Goal: Task Accomplishment & Management: Use online tool/utility

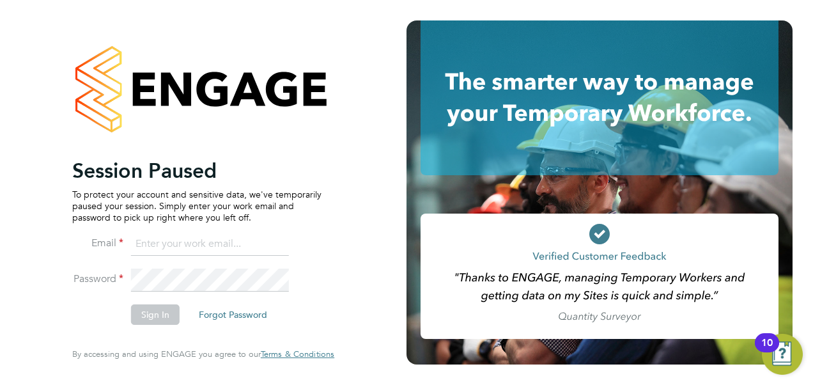
click at [146, 238] on input at bounding box center [210, 244] width 158 height 23
type input "[EMAIL_ADDRESS][PERSON_NAME][DOMAIN_NAME]"
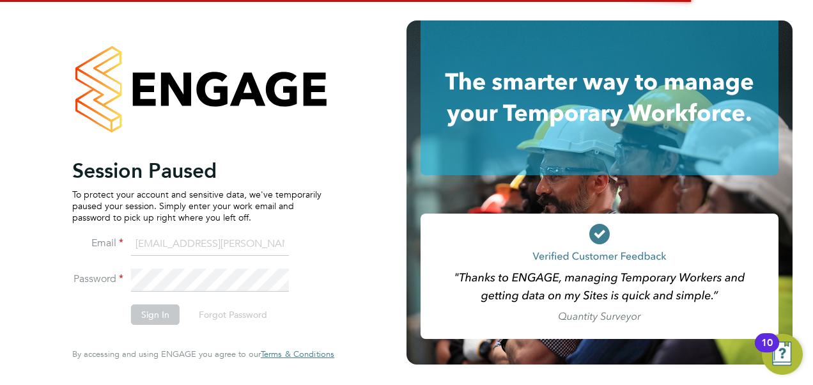
drag, startPoint x: 393, startPoint y: 156, endPoint x: 414, endPoint y: 64, distance: 94.6
click at [414, 64] on app-barbie "Session Paused To protect your account and sensitive data, we've temporarily pa…" at bounding box center [406, 192] width 813 height 385
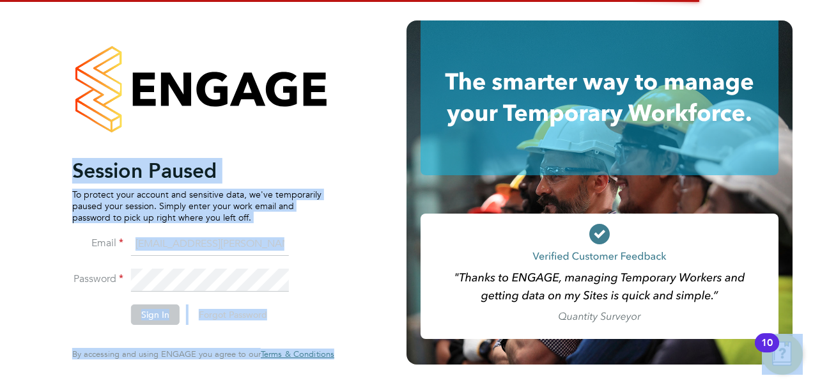
click at [370, 165] on div "Session Paused To protect your account and sensitive data, we've temporarily pa…" at bounding box center [203, 192] width 407 height 385
click at [371, 270] on div "Session Paused To protect your account and sensitive data, we've temporarily pa…" at bounding box center [203, 192] width 407 height 385
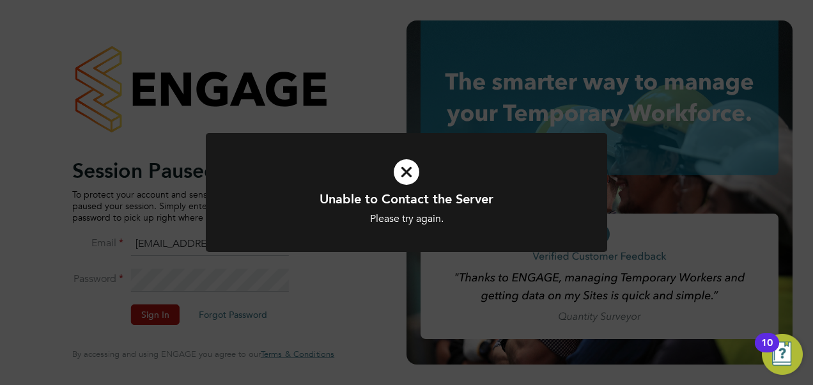
click at [380, 303] on div "Unable to Contact the Server Please try again. Cancel Okay" at bounding box center [406, 192] width 813 height 385
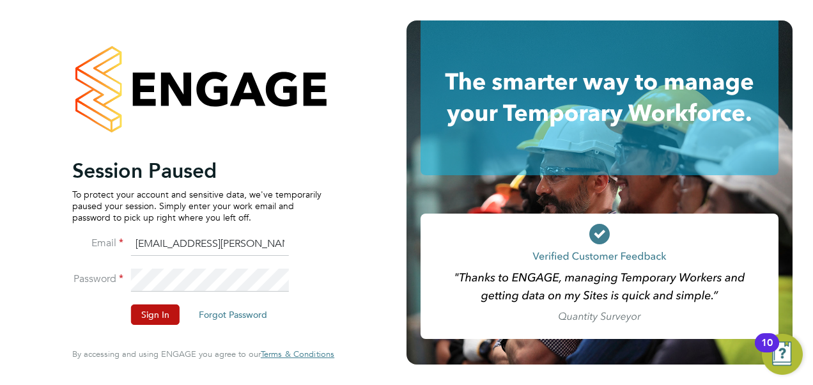
click at [43, 265] on div "Session Paused To protect your account and sensitive data, we've temporarily pa…" at bounding box center [203, 192] width 407 height 385
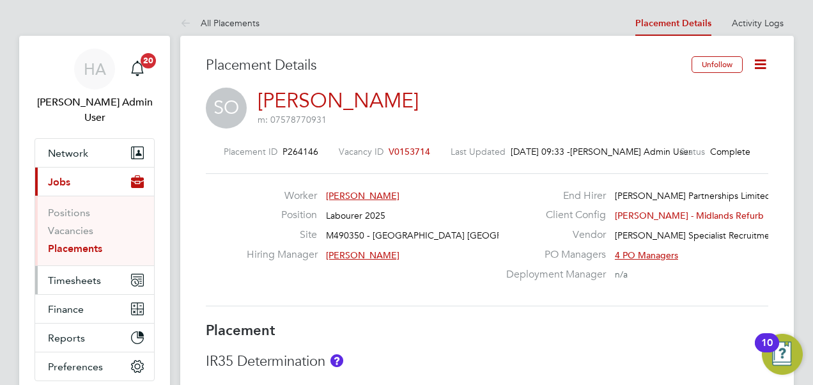
click at [62, 274] on span "Timesheets" at bounding box center [74, 280] width 53 height 12
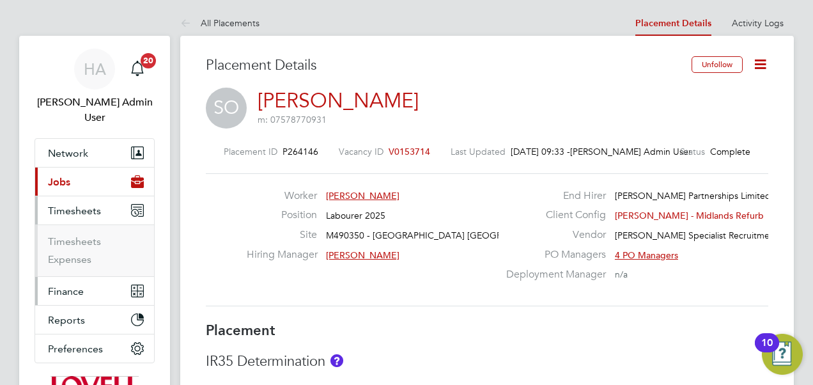
click at [62, 266] on ul "Network Team Members Businesses Sites Workers Contacts Current page: Jobs Posit…" at bounding box center [95, 250] width 120 height 225
click at [63, 235] on link "Timesheets" at bounding box center [74, 241] width 53 height 12
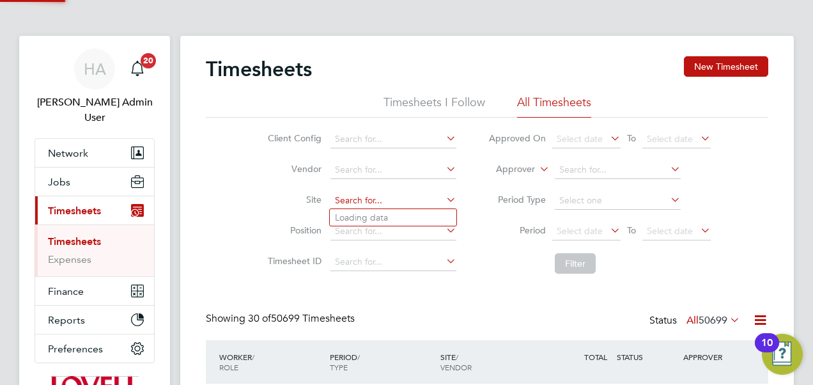
click at [367, 203] on input at bounding box center [394, 201] width 126 height 18
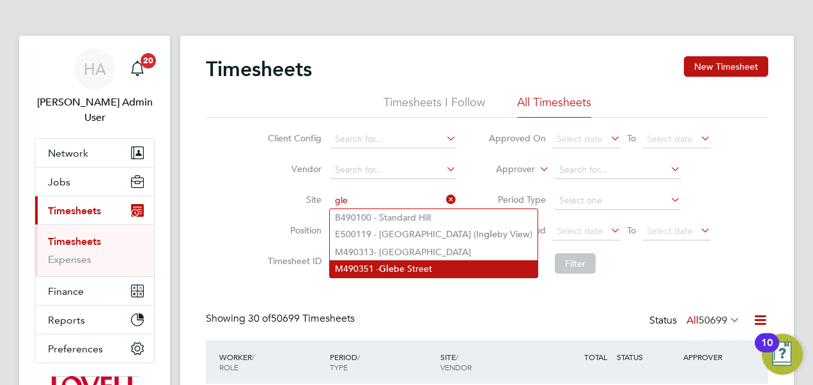
click at [385, 267] on b "Gle" at bounding box center [386, 268] width 15 height 11
type input "M490351 - Glebe Street"
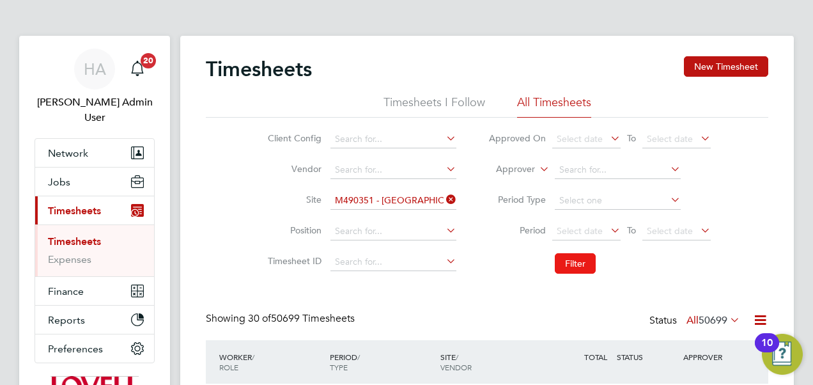
click at [573, 265] on button "Filter" at bounding box center [575, 263] width 41 height 20
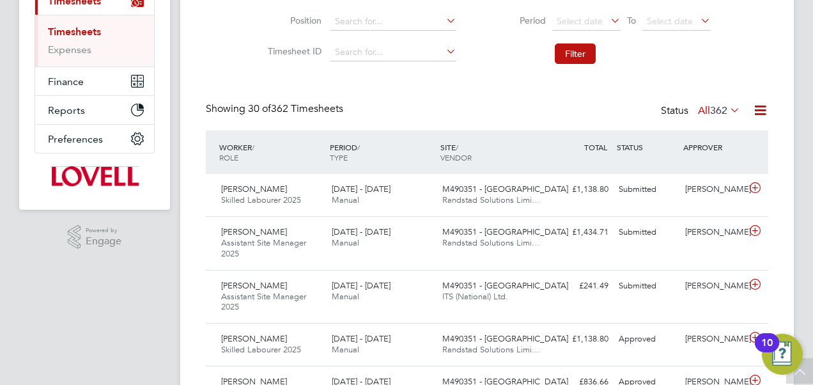
click at [728, 110] on icon at bounding box center [728, 110] width 0 height 18
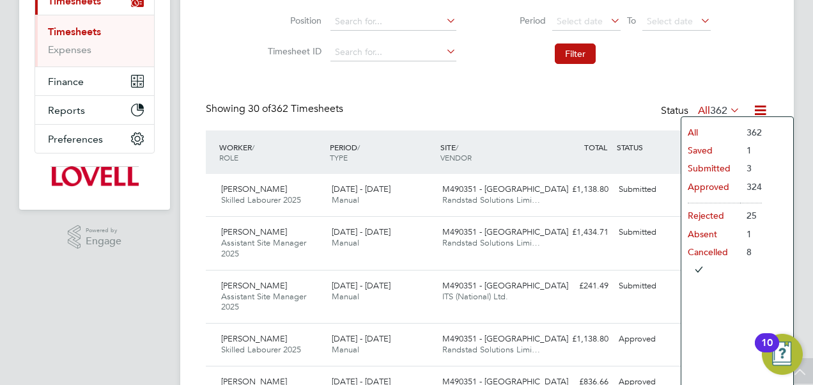
click at [531, 162] on div "SITE / VENDOR" at bounding box center [492, 152] width 111 height 33
